Goal: Contribute content: Add original content to the website for others to see

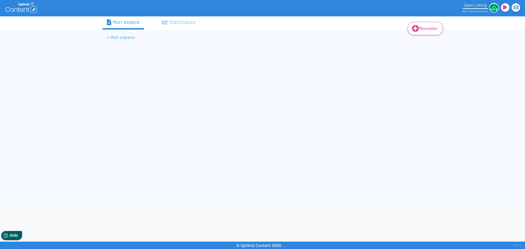
click at [422, 27] on link "Nouveau" at bounding box center [424, 28] width 35 height 13
click at [422, 42] on button "Contenu" at bounding box center [429, 42] width 44 height 9
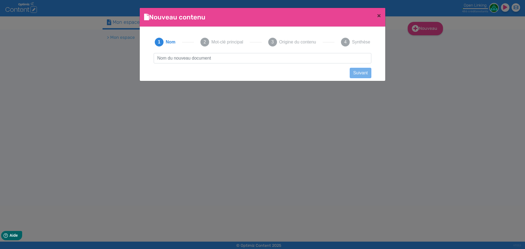
scroll to position [0, 0]
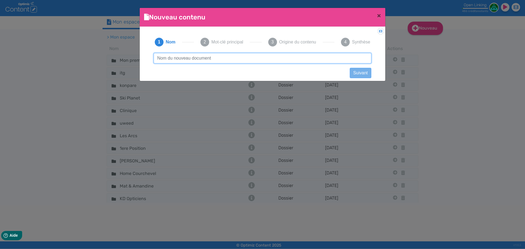
click at [215, 60] on input "text" at bounding box center [262, 58] width 217 height 10
paste input "Baromètre social, Pulse, QVCT : comment choisir le bon format d’enquête RH ?"
type input "Baromètre social, Pulse, QVCT : comment choisir le bon format d’enquête RH ?"
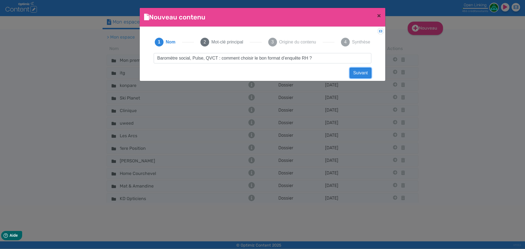
click at [359, 74] on button "Suivant" at bounding box center [360, 73] width 22 height 10
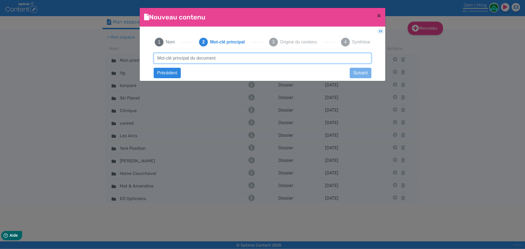
click at [229, 61] on input "text" at bounding box center [262, 58] width 217 height 10
paste input "Baromètre social, Pulse, QVCT : comment choisir le bon format d’enquête RH ?"
drag, startPoint x: 285, startPoint y: 57, endPoint x: 101, endPoint y: 53, distance: 183.4
click at [101, 53] on ngb-modal-window "Nouveau contenu × Didacticiel: Créer un document 1 Nom 2 Mot-clé principal 3 Or…" at bounding box center [262, 124] width 525 height 249
click at [182, 62] on input "enquête RH ?" at bounding box center [262, 58] width 217 height 10
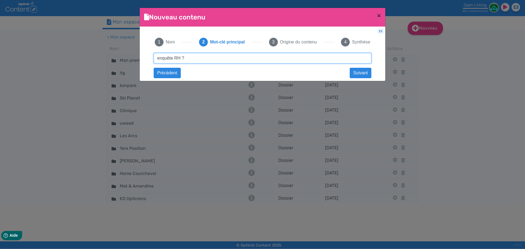
click at [189, 60] on input "enquête RH ?" at bounding box center [262, 58] width 217 height 10
type input "enquête rh"
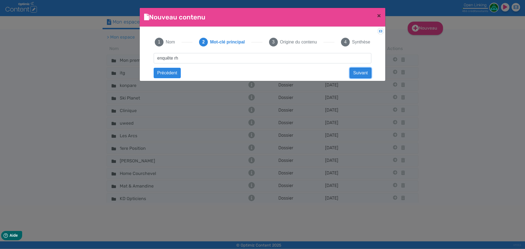
click at [351, 75] on button "Suivant" at bounding box center [360, 73] width 22 height 10
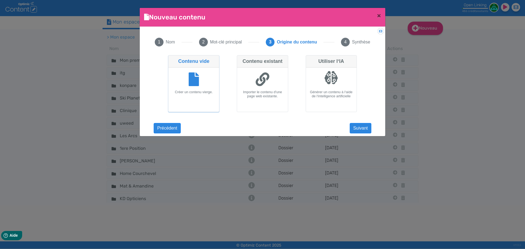
click at [333, 83] on div at bounding box center [331, 78] width 14 height 14
click at [309, 59] on input "Utiliser l‘IA Générer un contenu à l‘aide de l‘intelligence artificielle" at bounding box center [307, 57] width 4 height 4
radio input "true"
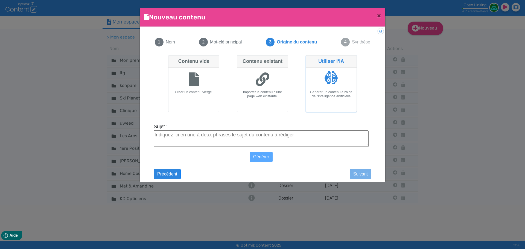
click at [309, 132] on textarea "Sujet :" at bounding box center [261, 138] width 215 height 16
paste textarea "Baromètre social, Pulse, QVCT : comment choisir le bon format d’enquête RH ?"
type textarea "Baromètre social, Pulse, QVCT : comment choisir le bon format d’enquête RH ?"
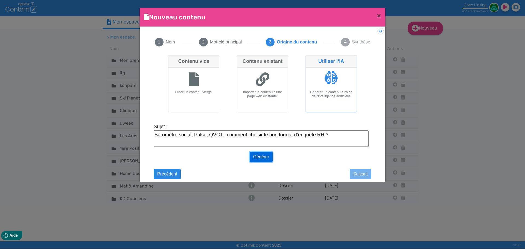
click at [262, 159] on button "Générer" at bounding box center [260, 157] width 23 height 10
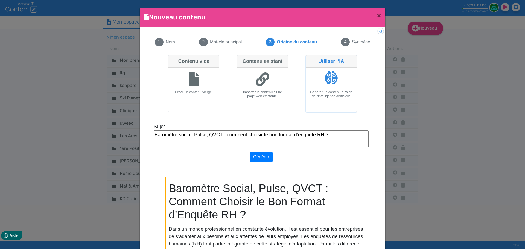
scroll to position [41, 0]
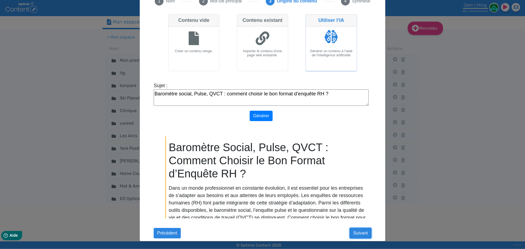
click at [362, 235] on button "Suivant" at bounding box center [360, 233] width 22 height 10
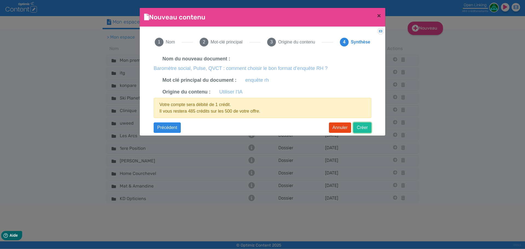
click at [366, 125] on button "Créer" at bounding box center [362, 127] width 18 height 10
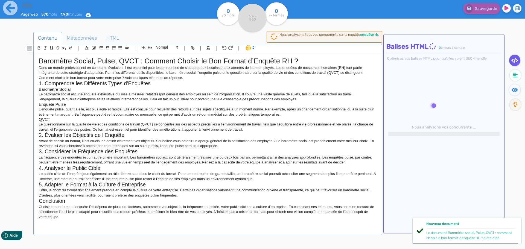
type input "Baromètre social, Pulse, QVCT : comment choisir le bon format d’enquête RH ?"
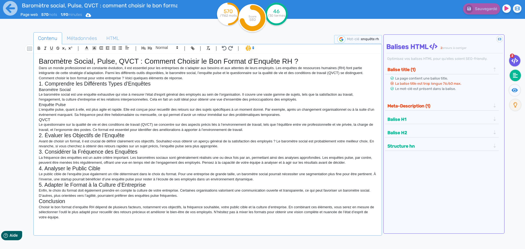
click at [512, 77] on fa-icon at bounding box center [514, 75] width 11 height 11
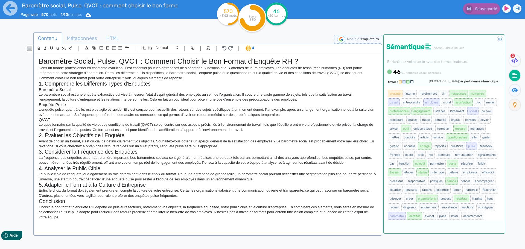
click at [477, 81] on span "par pertinence sémantique" at bounding box center [478, 82] width 40 height 4
click at [455, 98] on span "par fréquence" at bounding box center [446, 97] width 18 height 3
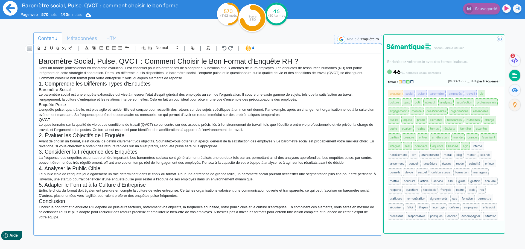
click at [9, 6] on icon at bounding box center [10, 8] width 15 height 15
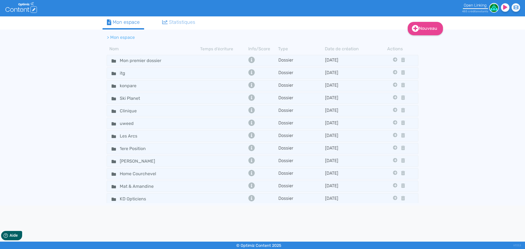
click at [404, 25] on tabset "Mon espace Statistiques > Mon espace Nom Temps d'écriture Info/Score Type Date …" at bounding box center [262, 114] width 320 height 196
click at [412, 29] on icon at bounding box center [415, 28] width 7 height 7
click at [419, 46] on button "Contenu" at bounding box center [429, 42] width 44 height 9
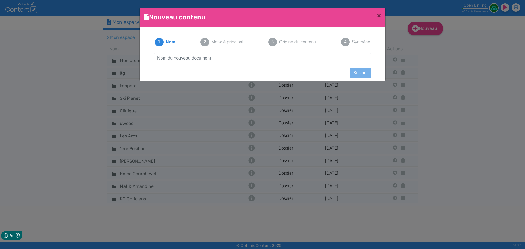
scroll to position [0, 0]
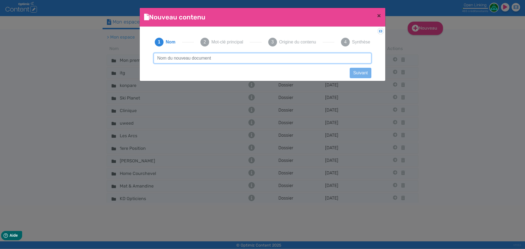
click at [259, 56] on input "text" at bounding box center [262, 58] width 217 height 10
paste input "e rôle clé des managers dans l’activation des enquêtes collaborateurs"
type input "Le rôle clé des managers dans l’activation des enquêtes collaborateurs"
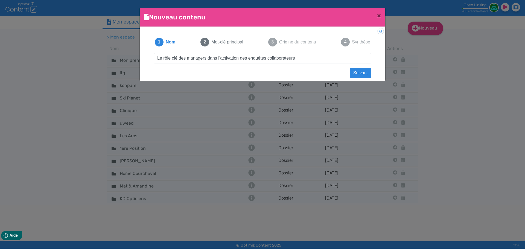
click at [283, 42] on div "3 Origine du contenu" at bounding box center [291, 42] width 61 height 22
click at [352, 73] on button "Suivant" at bounding box center [360, 73] width 22 height 10
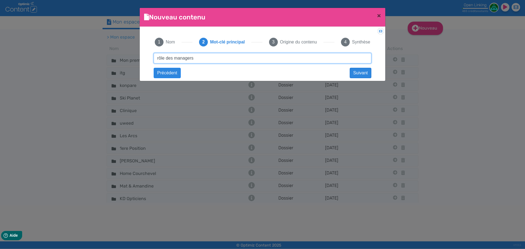
type input "rôle des managers"
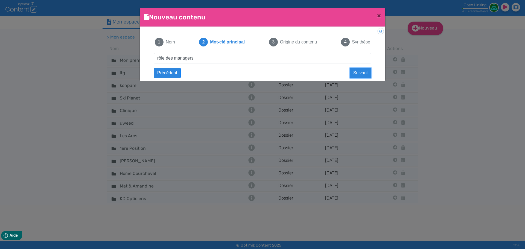
click at [357, 76] on button "Suivant" at bounding box center [360, 73] width 22 height 10
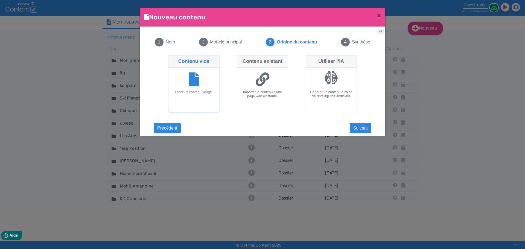
click at [334, 89] on div at bounding box center [331, 80] width 46 height 20
click at [309, 59] on input "Utiliser l‘IA Générer un contenu à l‘aide de l‘intelligence artificielle" at bounding box center [307, 57] width 4 height 4
radio input "true"
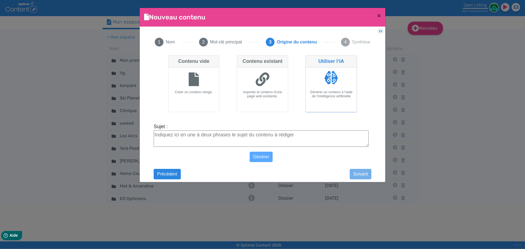
click at [253, 135] on textarea "Sujet :" at bounding box center [261, 138] width 215 height 16
paste textarea "e rôle clé des managers dans l’activation des enquêtes collaborateurs"
click at [259, 158] on button "Générer" at bounding box center [260, 157] width 23 height 10
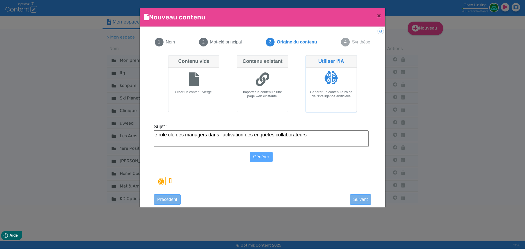
click at [155, 136] on textarea "e rôle clé des managers dans l’activation des enquêtes collaborateurs" at bounding box center [261, 138] width 215 height 16
type textarea "Le rôle clé des managers dans l’activation des enquêtes collaborateurs"
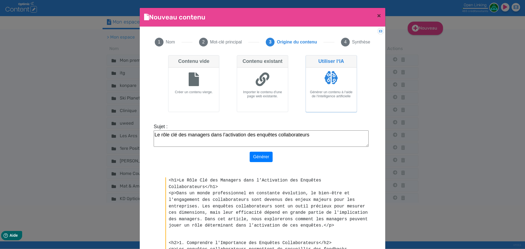
scroll to position [41, 0]
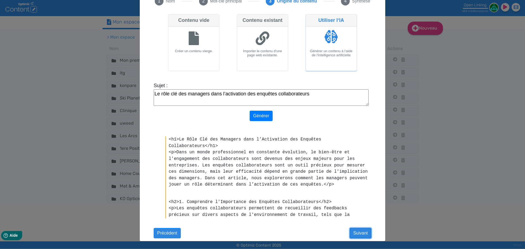
click at [355, 234] on button "Suivant" at bounding box center [360, 233] width 22 height 10
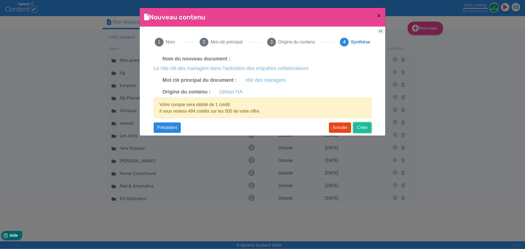
click at [357, 133] on button "Créer" at bounding box center [362, 127] width 18 height 10
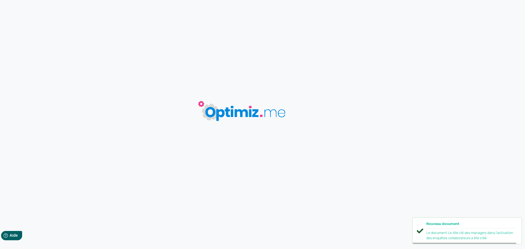
type input "Le rôle clé des managers dans l’activation des enquêtes collaborateurs"
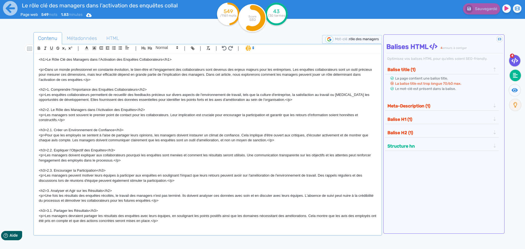
click at [514, 77] on icon at bounding box center [515, 75] width 5 height 5
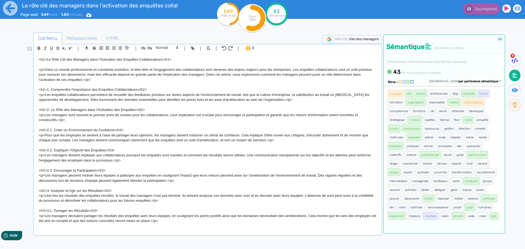
click at [476, 84] on div "Trier par pertinence sémantique" at bounding box center [464, 81] width 71 height 5
click at [455, 97] on span "par fréquence" at bounding box center [446, 97] width 18 height 3
